Goal: Information Seeking & Learning: Check status

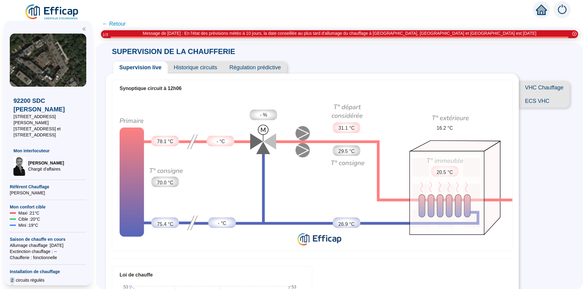
click at [190, 67] on span "Historique circuits" at bounding box center [195, 67] width 56 height 12
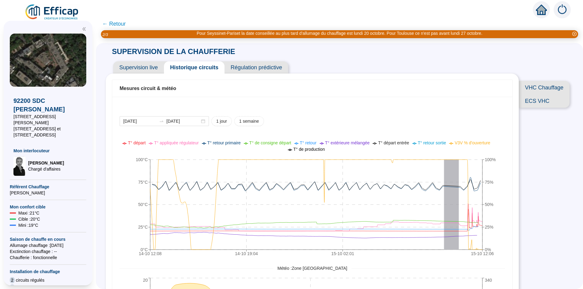
click at [152, 69] on span "Supervision live" at bounding box center [138, 67] width 51 height 12
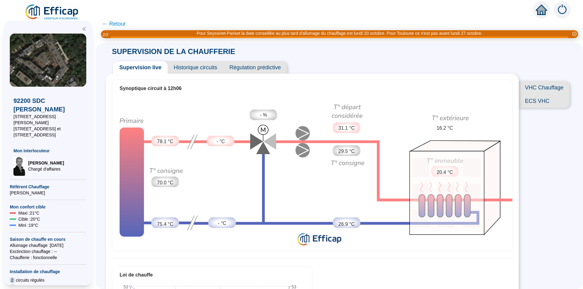
click at [538, 106] on span "ECS VHC" at bounding box center [543, 100] width 51 height 13
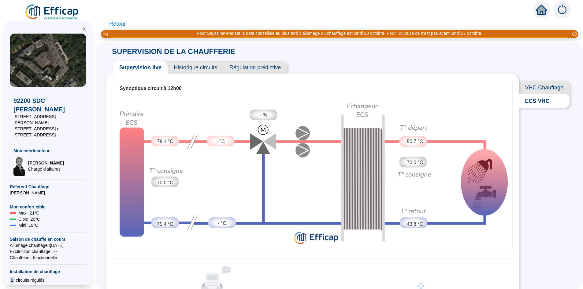
click at [538, 90] on span "VHC Chauffage" at bounding box center [543, 87] width 51 height 13
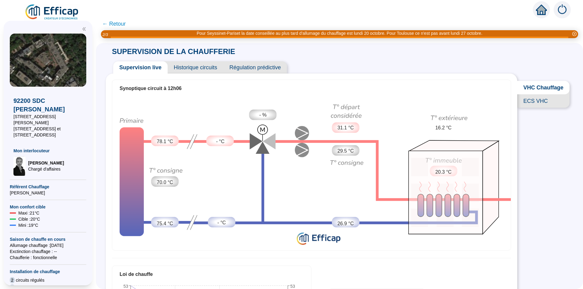
click at [538, 104] on span "ECS VHC" at bounding box center [543, 100] width 52 height 13
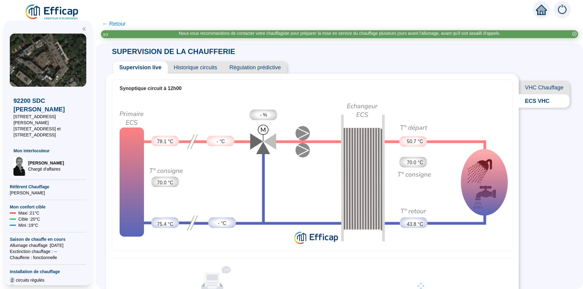
click at [535, 90] on span "VHC Chauffage" at bounding box center [543, 87] width 51 height 13
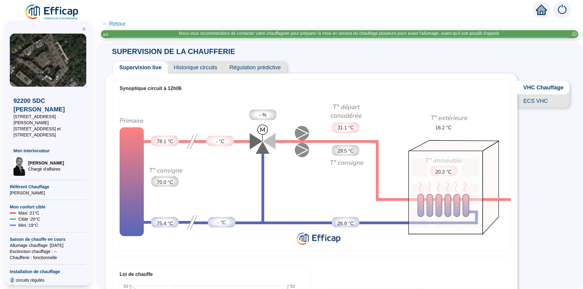
click at [263, 130] on img at bounding box center [311, 173] width 398 height 152
click at [266, 116] on span "- %" at bounding box center [262, 115] width 7 height 7
